Goal: Task Accomplishment & Management: Manage account settings

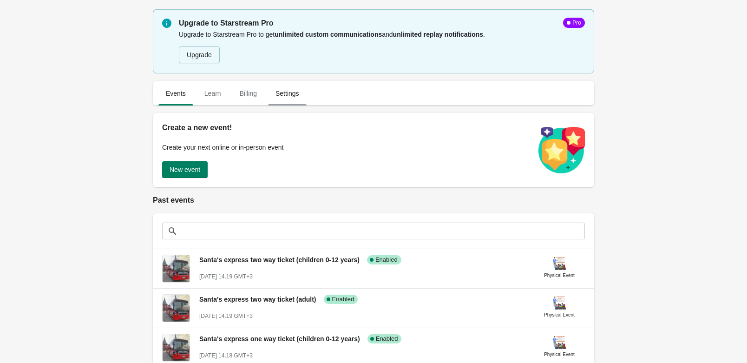
click at [284, 92] on span "Settings" at bounding box center [287, 93] width 39 height 17
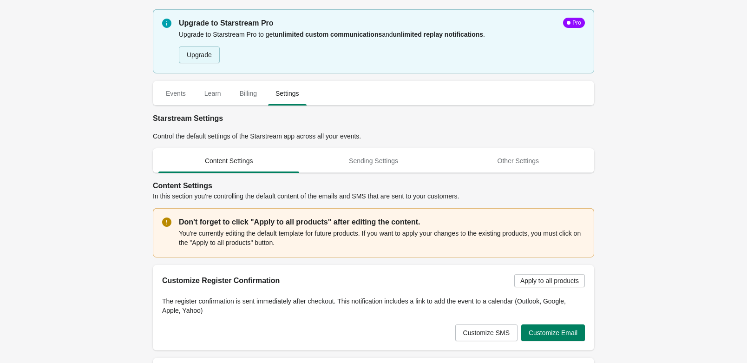
click at [212, 54] on button "Upgrade" at bounding box center [199, 54] width 41 height 17
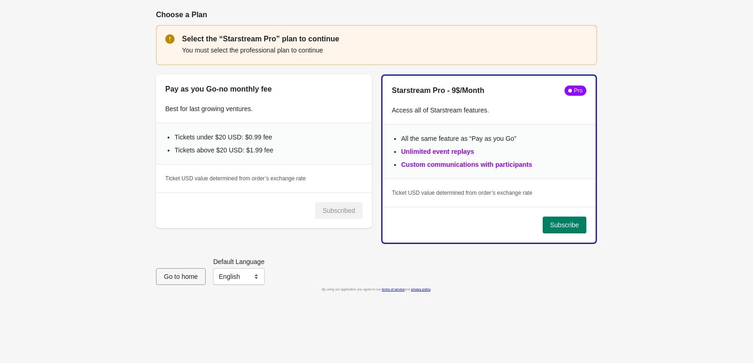
click at [340, 180] on div "Ticket USD value determined from order’s exchange rate" at bounding box center [263, 178] width 197 height 9
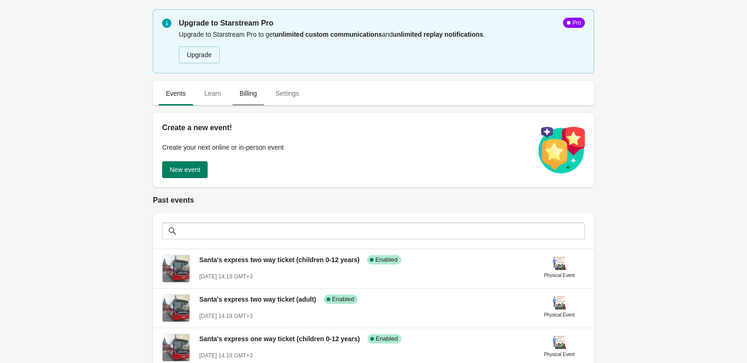
click at [252, 93] on span "Billing" at bounding box center [248, 93] width 32 height 17
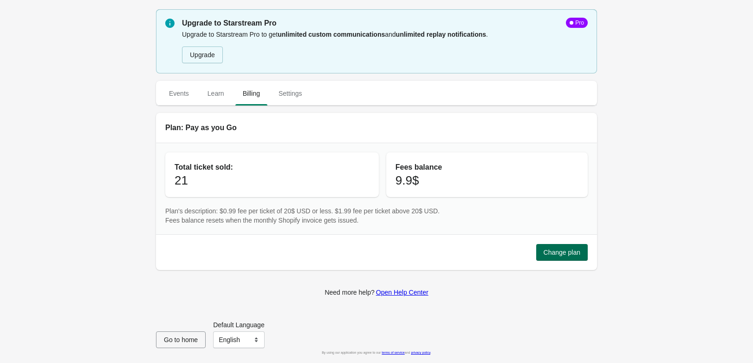
click at [575, 250] on span "Change plan" at bounding box center [562, 251] width 37 height 7
